Goal: Information Seeking & Learning: Check status

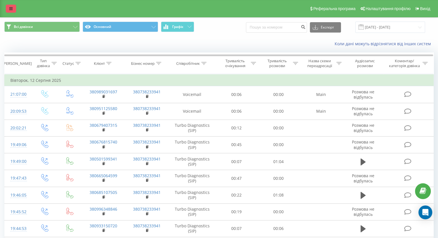
click at [11, 10] on icon at bounding box center [10, 9] width 3 height 4
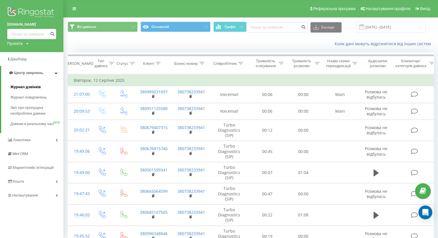
click at [31, 87] on span "Журнал дзвінків" at bounding box center [25, 87] width 31 height 6
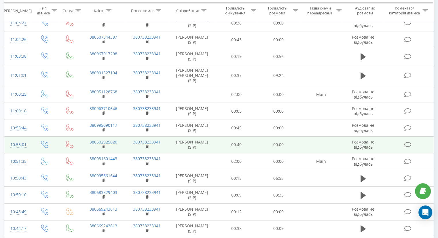
scroll to position [202, 0]
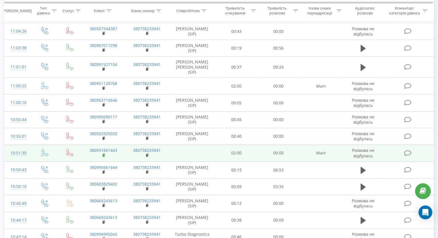
click at [104, 154] on rect at bounding box center [104, 155] width 2 height 3
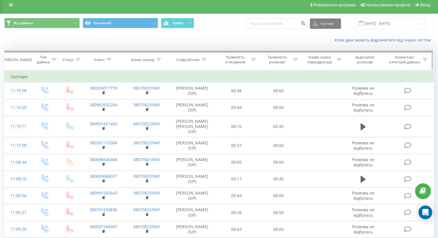
scroll to position [0, 0]
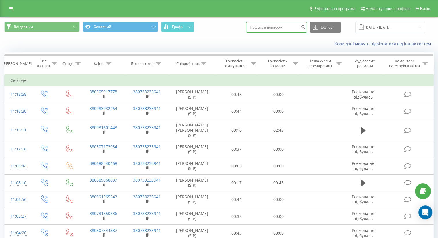
click at [268, 26] on input at bounding box center [276, 27] width 61 height 10
paste input "380931601443"
type input "380931601443"
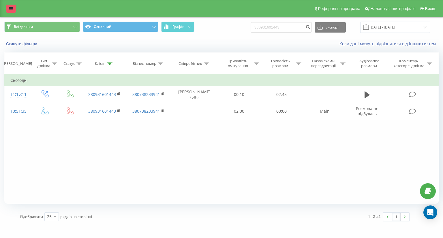
click at [12, 9] on icon at bounding box center [10, 9] width 3 height 4
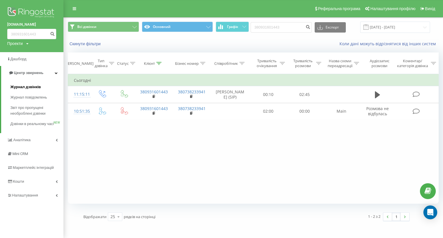
click at [28, 87] on span "Журнал дзвінків" at bounding box center [25, 87] width 31 height 6
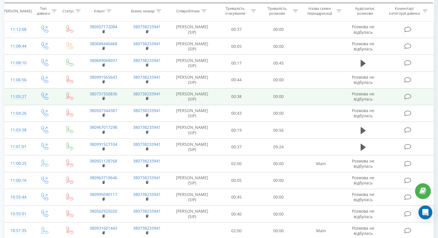
scroll to position [144, 0]
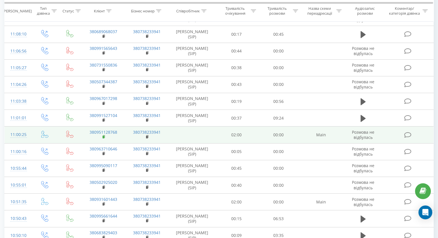
click at [104, 138] on rect at bounding box center [104, 137] width 2 height 3
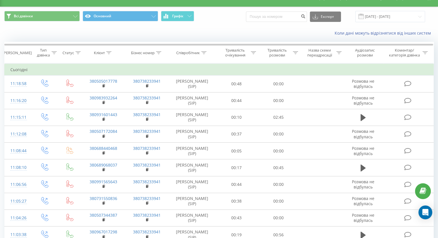
scroll to position [0, 0]
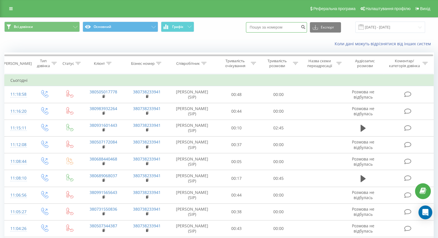
click at [255, 27] on input at bounding box center [276, 27] width 61 height 10
paste input "380951128768"
type input "380951128768"
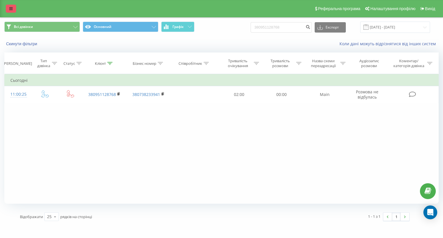
click at [11, 8] on icon at bounding box center [10, 9] width 3 height 4
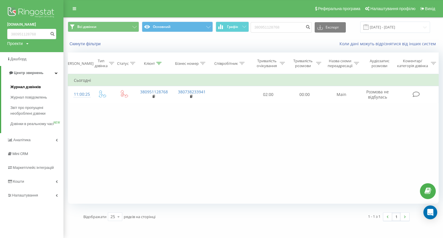
click at [26, 86] on span "Журнал дзвінків" at bounding box center [25, 87] width 31 height 6
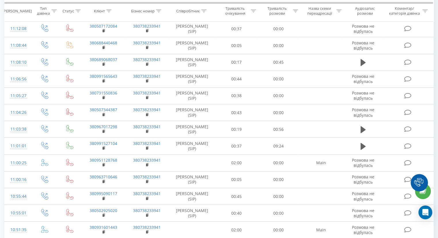
scroll to position [144, 0]
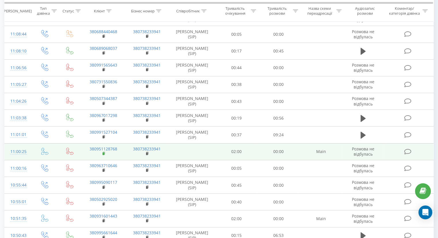
click at [103, 155] on rect at bounding box center [104, 153] width 2 height 3
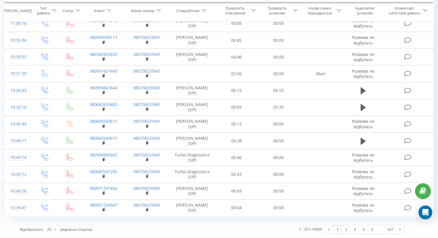
scroll to position [296, 0]
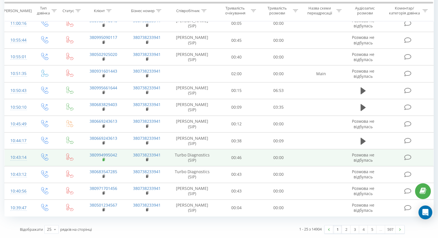
click at [104, 159] on icon at bounding box center [104, 160] width 3 height 4
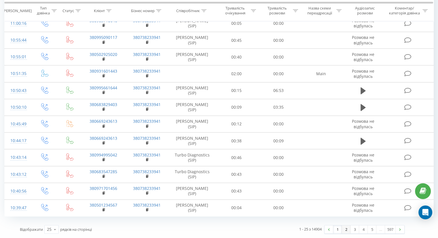
click at [345, 230] on link "2" at bounding box center [346, 229] width 9 height 8
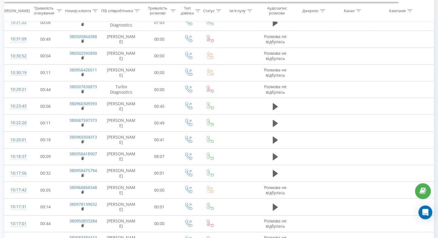
scroll to position [240, 0]
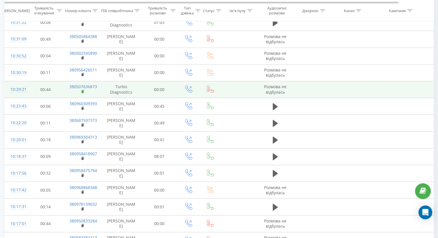
click at [83, 91] on rect at bounding box center [83, 91] width 2 height 3
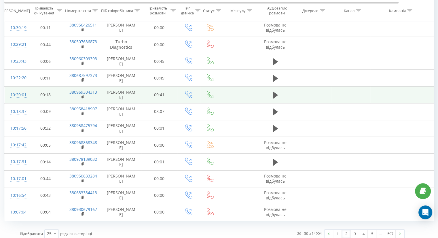
scroll to position [287, 0]
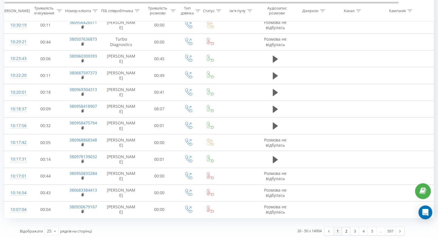
click at [337, 227] on link "1" at bounding box center [337, 231] width 9 height 8
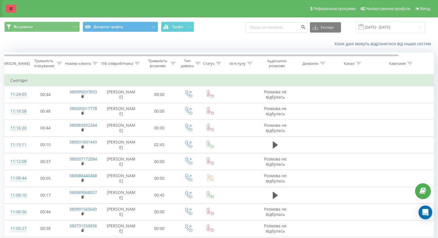
click at [7, 7] on link at bounding box center [11, 9] width 10 height 8
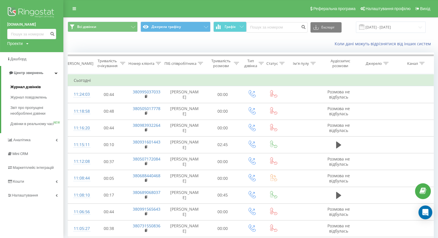
click at [25, 86] on span "Журнал дзвінків" at bounding box center [25, 87] width 31 height 6
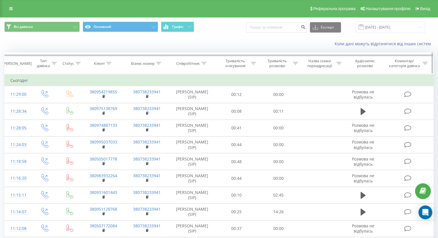
click at [55, 63] on icon at bounding box center [54, 63] width 5 height 3
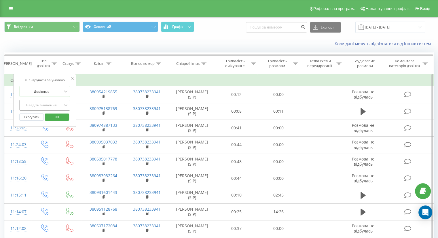
click at [56, 102] on div "Введіть значення" at bounding box center [41, 105] width 42 height 9
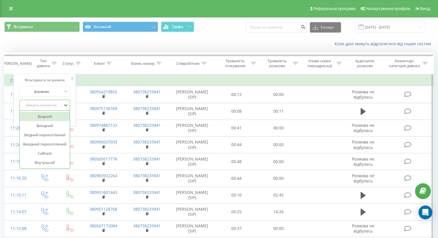
click at [57, 115] on div "Вхідний" at bounding box center [45, 116] width 50 height 9
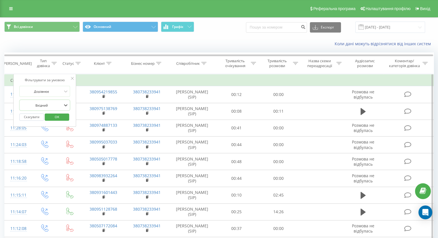
click at [59, 117] on span "OK" at bounding box center [57, 116] width 16 height 9
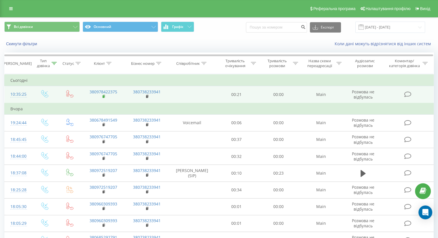
click at [104, 97] on rect at bounding box center [104, 96] width 2 height 3
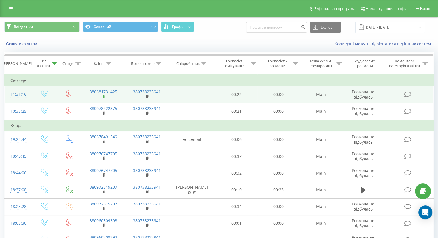
click at [103, 97] on rect at bounding box center [104, 96] width 2 height 3
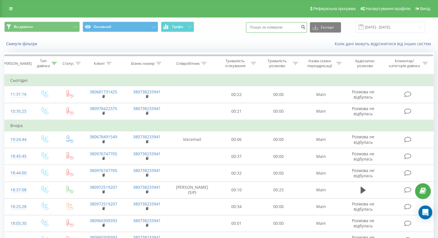
click at [269, 28] on input at bounding box center [276, 27] width 61 height 10
paste input "380989449485"
type input "380989449485"
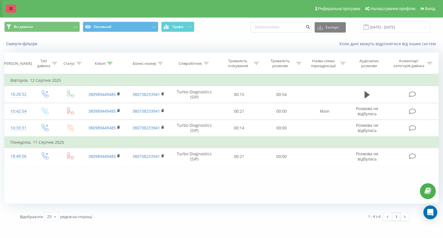
click at [9, 11] on icon at bounding box center [10, 9] width 3 height 4
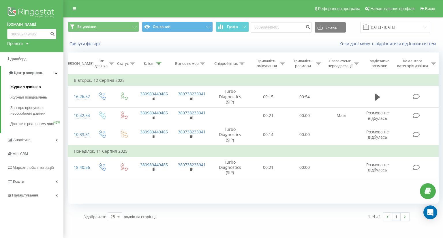
click at [21, 86] on span "Журнал дзвінків" at bounding box center [25, 87] width 31 height 6
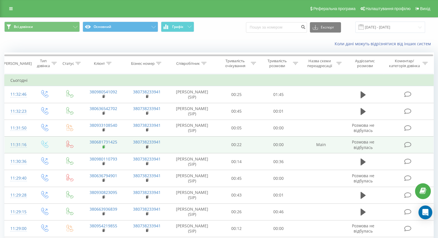
click at [103, 146] on rect at bounding box center [104, 147] width 2 height 3
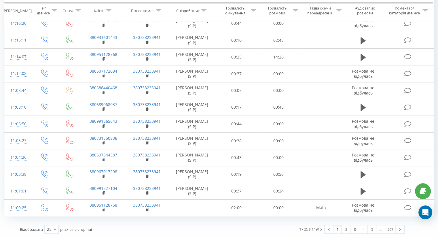
scroll to position [305, 0]
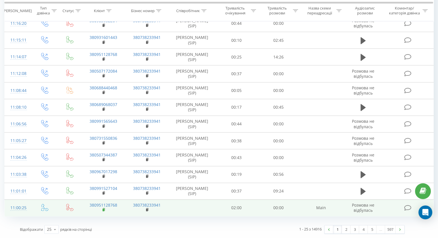
click at [103, 210] on rect at bounding box center [104, 210] width 2 height 3
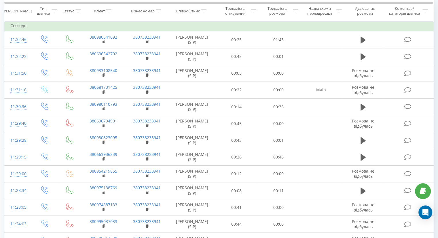
scroll to position [46, 0]
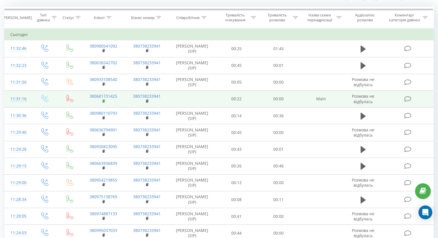
click at [105, 101] on icon at bounding box center [104, 100] width 2 height 3
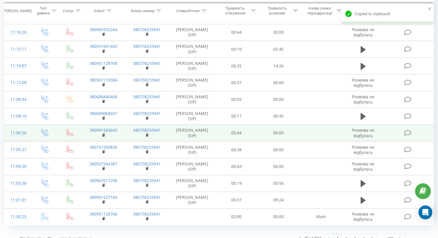
scroll to position [305, 0]
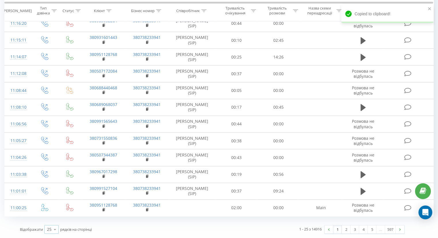
click at [55, 231] on icon at bounding box center [55, 229] width 9 height 11
click at [53, 215] on div "50" at bounding box center [52, 213] width 14 height 8
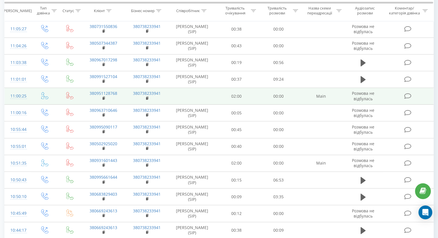
scroll to position [449, 0]
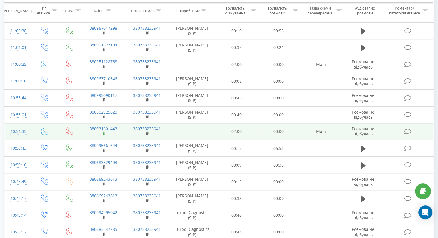
click at [103, 135] on rect at bounding box center [104, 133] width 2 height 3
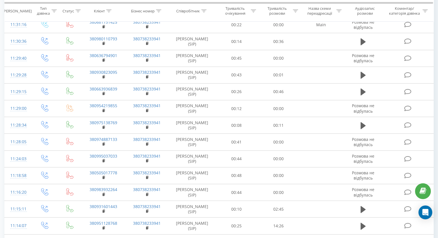
scroll to position [0, 0]
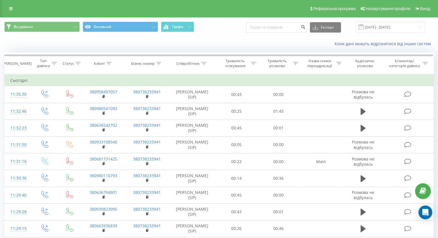
drag, startPoint x: 10, startPoint y: 8, endPoint x: 10, endPoint y: 13, distance: 4.3
click at [10, 8] on icon at bounding box center [10, 9] width 3 height 4
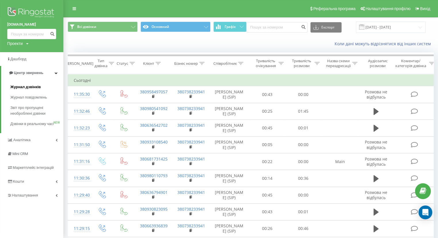
click at [20, 87] on span "Журнал дзвінків" at bounding box center [25, 87] width 31 height 6
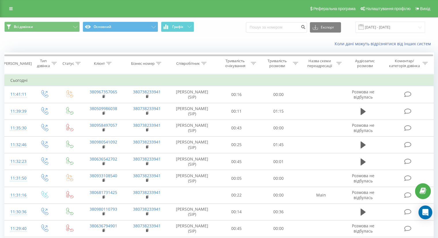
click at [227, 31] on div "Всі дзвінки Основний Графік Експорт .csv .xls .xlsx [DATE] - [DATE]" at bounding box center [219, 27] width 430 height 11
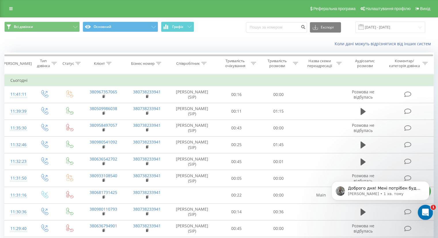
click at [421, 214] on div "Відкрити програму для спілкування Intercom" at bounding box center [424, 211] width 19 height 19
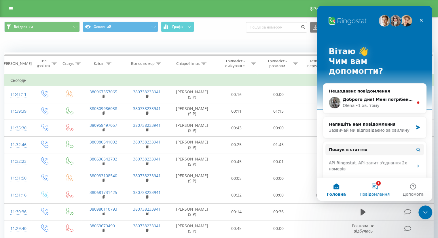
click at [378, 192] on span "Повідомлення" at bounding box center [375, 194] width 30 height 4
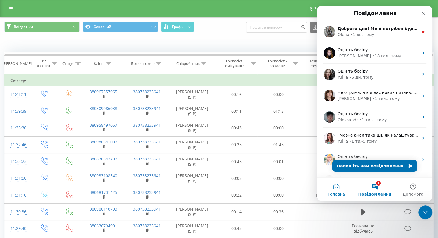
click at [331, 193] on span "Головна" at bounding box center [337, 194] width 18 height 4
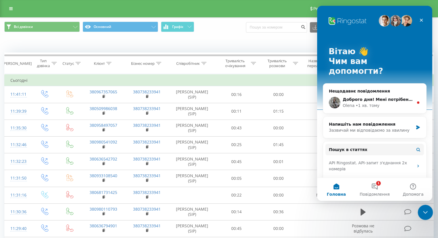
click at [425, 212] on icon "Закрити програму для спілкування Intercom" at bounding box center [425, 211] width 4 height 2
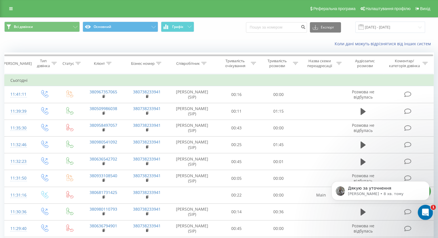
click at [426, 216] on div "Відкрити програму для спілкування Intercom" at bounding box center [424, 211] width 19 height 19
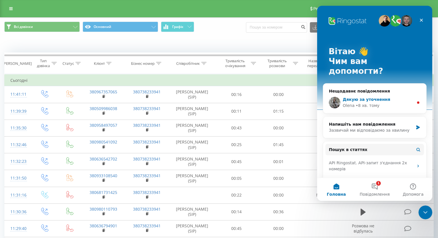
click at [359, 97] on div "Дякую за уточнення" at bounding box center [378, 100] width 71 height 6
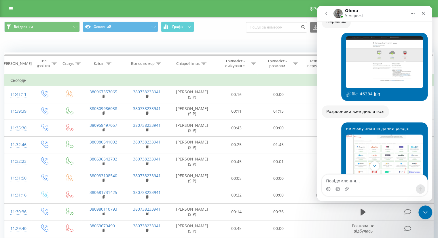
scroll to position [576, 0]
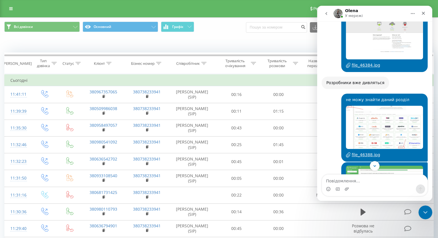
click at [360, 110] on img "Анатолій каже…" at bounding box center [384, 127] width 77 height 43
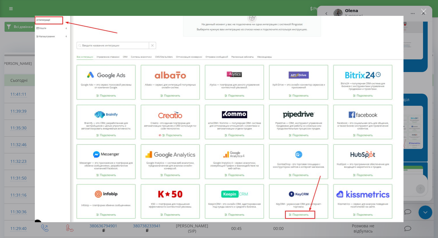
click at [420, 107] on div "Месенджер Intercom" at bounding box center [219, 119] width 438 height 238
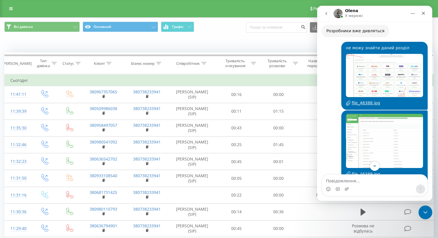
scroll to position [634, 0]
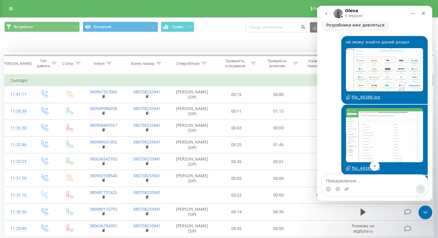
click at [408, 108] on img "Анатолій каже…" at bounding box center [384, 135] width 77 height 54
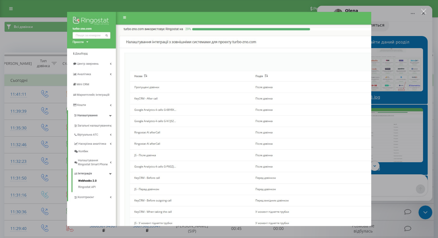
click at [402, 108] on div "Месенджер Intercom" at bounding box center [219, 119] width 438 height 238
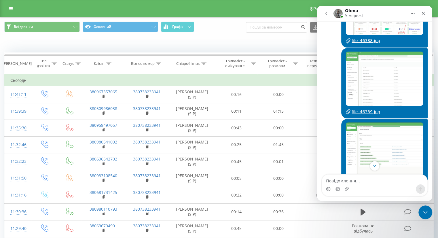
scroll to position [720, 0]
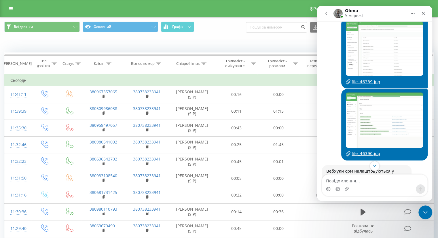
click at [403, 108] on img "Анатолій каже…" at bounding box center [384, 119] width 77 height 55
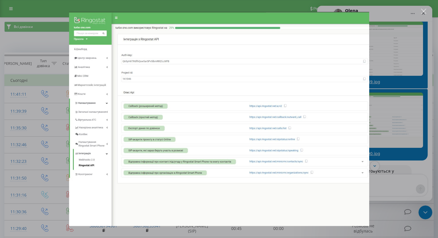
click at [402, 108] on div "Месенджер Intercom" at bounding box center [219, 119] width 438 height 238
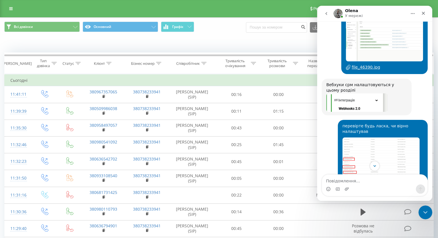
scroll to position [836, 0]
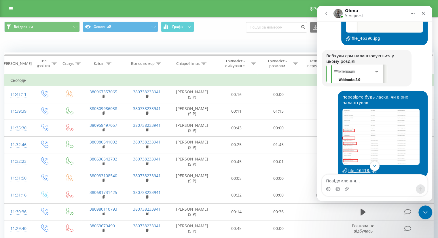
click at [403, 109] on img "Анатолій каже…" at bounding box center [381, 137] width 77 height 56
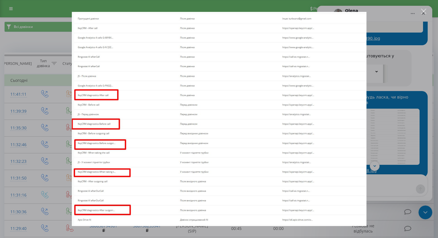
click at [402, 108] on div "Месенджер Intercom" at bounding box center [219, 119] width 438 height 238
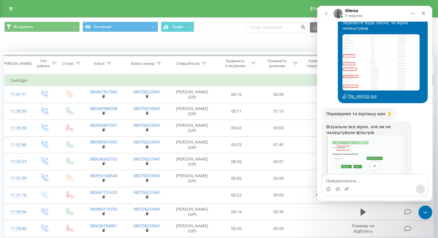
scroll to position [922, 0]
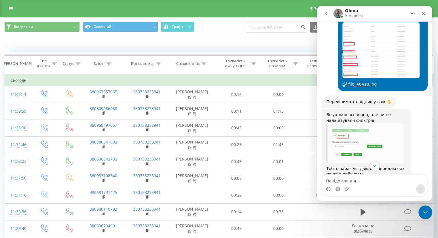
click at [394, 123] on img "Olga каже…" at bounding box center [364, 142] width 77 height 39
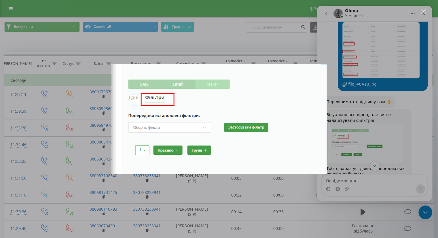
click at [394, 110] on div "Месенджер Intercom" at bounding box center [219, 119] width 438 height 238
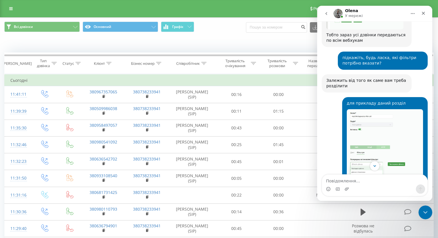
scroll to position [1066, 0]
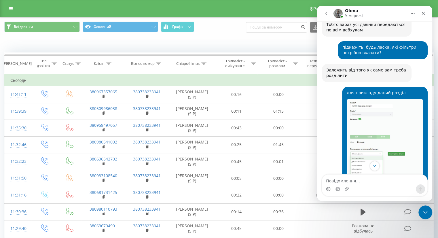
click at [394, 110] on img "Анатолій каже…" at bounding box center [385, 137] width 76 height 77
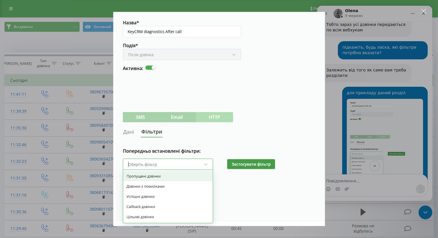
click at [394, 110] on div "Месенджер Intercom" at bounding box center [219, 119] width 438 height 238
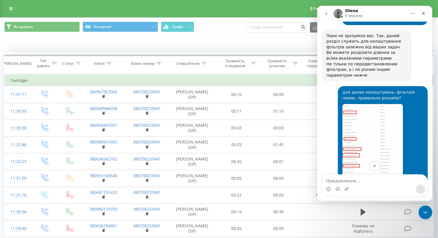
scroll to position [1239, 0]
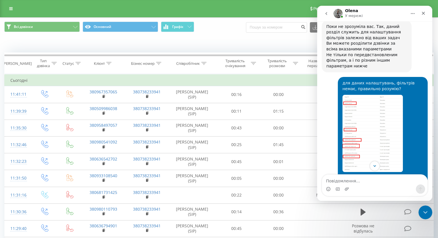
click at [394, 110] on img "Анатолій каже…" at bounding box center [373, 133] width 61 height 77
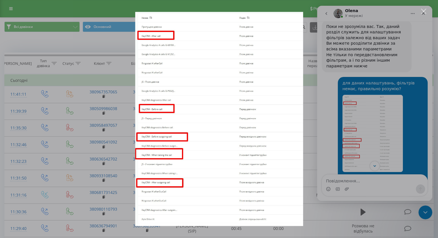
scroll to position [0, 0]
click at [394, 110] on div "Месенджер Intercom" at bounding box center [219, 119] width 438 height 238
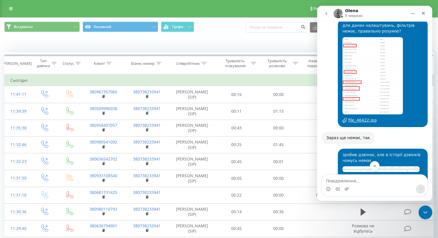
scroll to position [1325, 0]
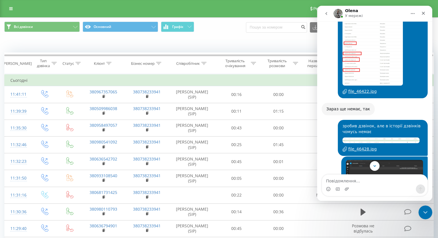
click at [390, 137] on img "Анатолій каже…" at bounding box center [381, 139] width 77 height 5
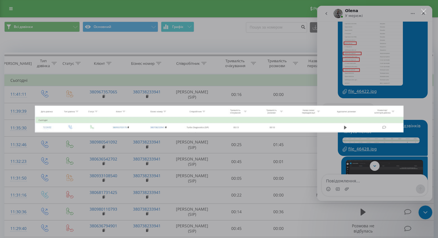
click at [413, 103] on div "Месенджер Intercom" at bounding box center [219, 119] width 438 height 238
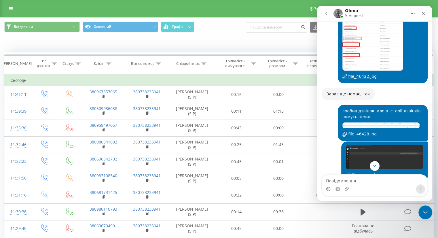
scroll to position [1354, 0]
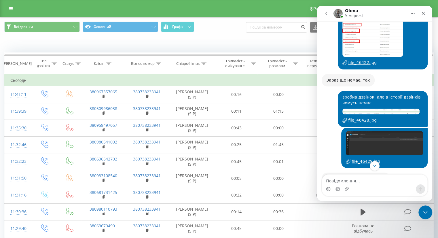
click at [399, 131] on img "Анатолій каже…" at bounding box center [384, 143] width 77 height 24
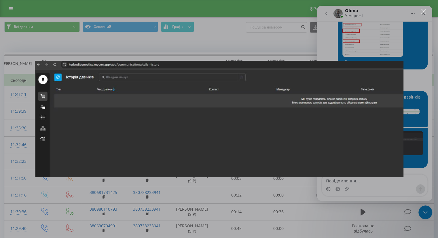
click at [416, 102] on div "Месенджер Intercom" at bounding box center [219, 119] width 438 height 238
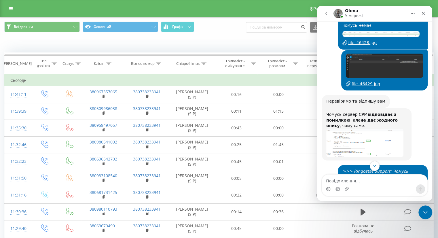
scroll to position [1441, 0]
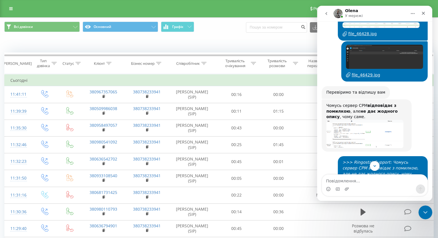
click at [380, 120] on img "Olga каже…" at bounding box center [364, 134] width 77 height 29
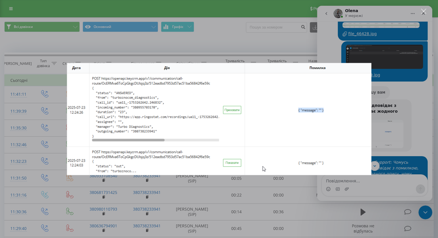
scroll to position [0, 0]
click at [396, 104] on div "Месенджер Intercom" at bounding box center [219, 119] width 438 height 238
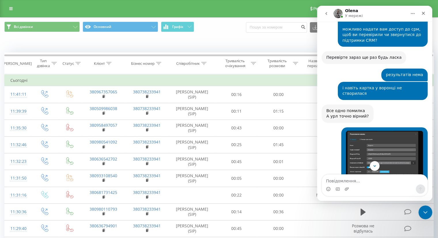
scroll to position [1642, 0]
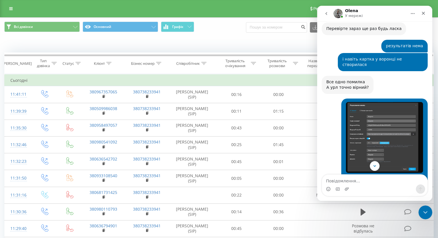
click at [372, 109] on img "Анатолій каже…" at bounding box center [384, 137] width 77 height 71
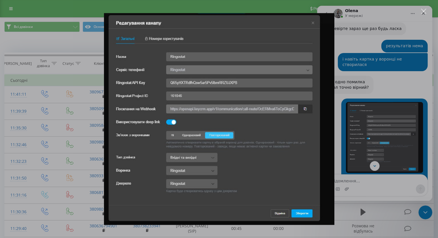
click at [377, 109] on div "Месенджер Intercom" at bounding box center [219, 119] width 438 height 238
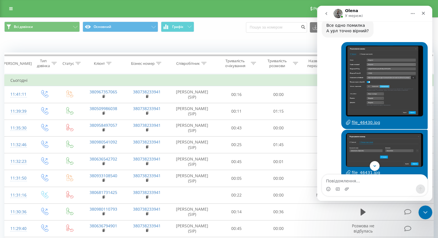
scroll to position [1700, 0]
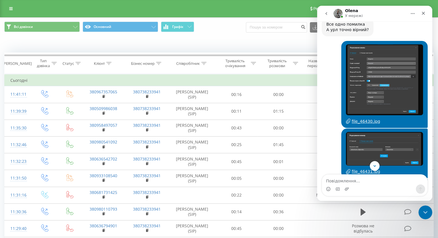
click at [377, 132] on img "Анатолій каже…" at bounding box center [384, 149] width 77 height 34
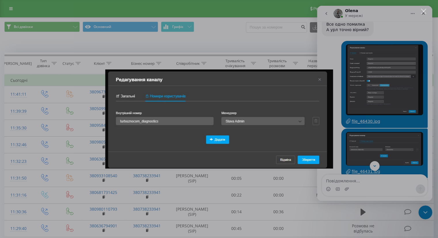
click at [377, 109] on div "Месенджер Intercom" at bounding box center [219, 119] width 438 height 238
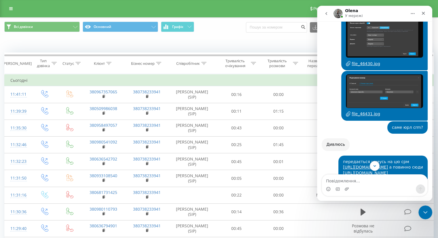
scroll to position [1787, 0]
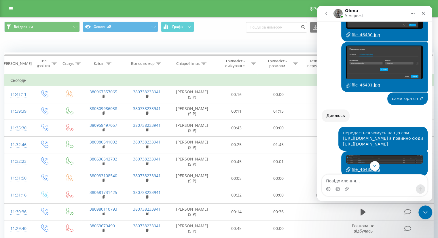
click at [378, 155] on img "Анатолій каже…" at bounding box center [384, 159] width 77 height 9
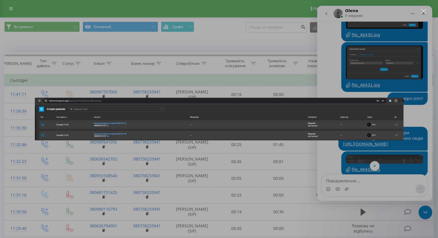
click at [382, 142] on div "Месенджер Intercom" at bounding box center [219, 119] width 438 height 238
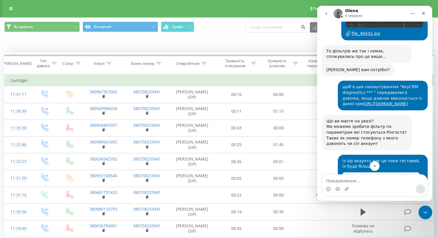
scroll to position [1931, 0]
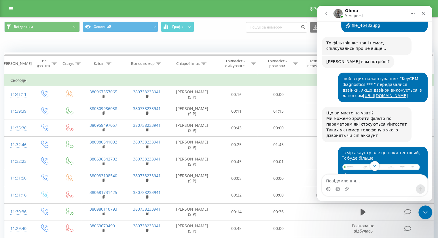
click at [386, 164] on img "Анатолій каже…" at bounding box center [381, 167] width 77 height 6
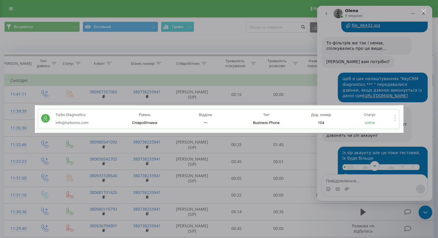
click at [386, 139] on div "Месенджер Intercom" at bounding box center [219, 119] width 438 height 238
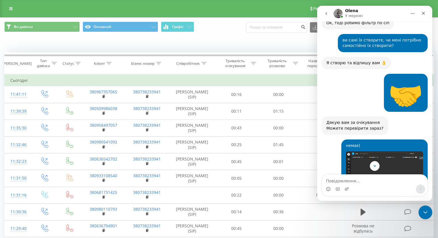
scroll to position [2103, 0]
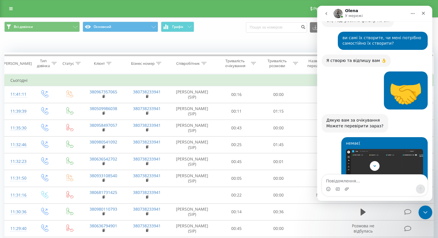
click at [388, 149] on img "Анатолій каже…" at bounding box center [384, 169] width 77 height 41
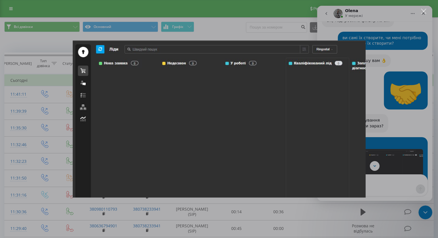
click at [388, 131] on div "Месенджер Intercom" at bounding box center [219, 119] width 438 height 238
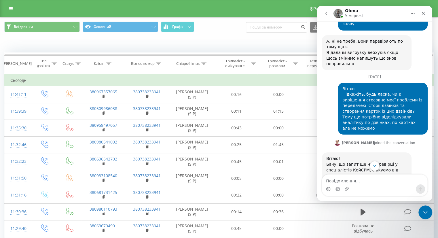
scroll to position [4178, 0]
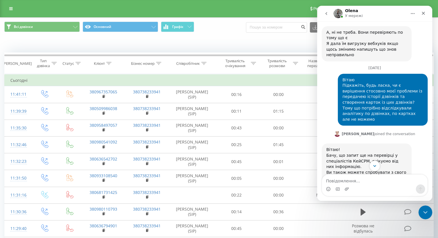
click at [376, 165] on icon "Scroll to bottom" at bounding box center [374, 165] width 5 height 5
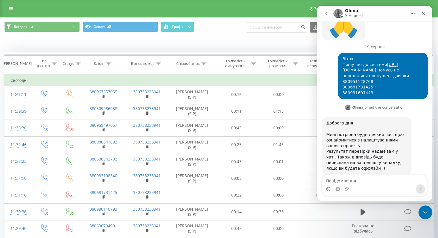
scroll to position [4735, 0]
click at [325, 14] on icon "go back" at bounding box center [326, 13] width 5 height 5
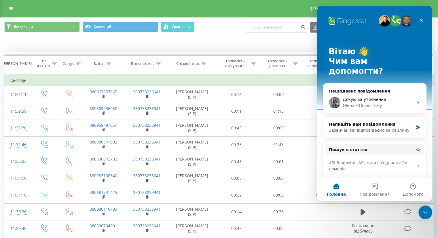
scroll to position [0, 0]
click at [422, 211] on icon "Закрити програму для спілкування Intercom" at bounding box center [424, 211] width 7 height 7
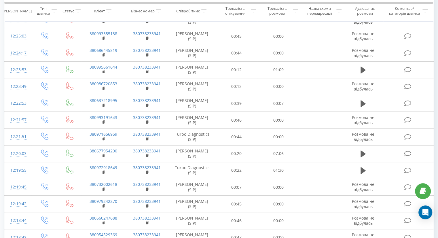
scroll to position [172, 0]
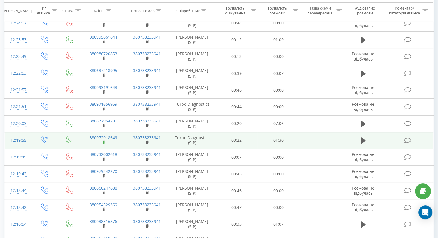
click at [104, 142] on rect at bounding box center [104, 142] width 2 height 3
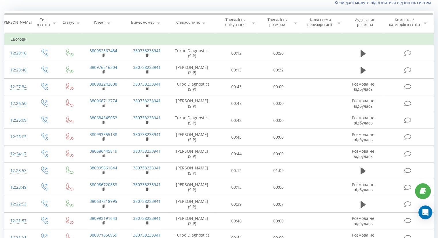
scroll to position [28, 0]
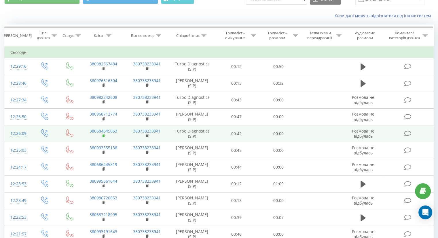
click at [104, 135] on rect at bounding box center [104, 136] width 2 height 3
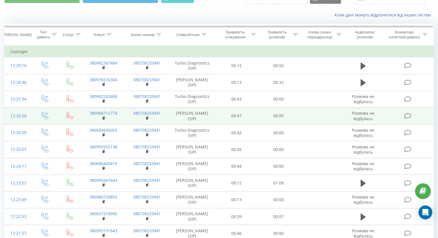
scroll to position [0, 0]
